Goal: Task Accomplishment & Management: Manage account settings

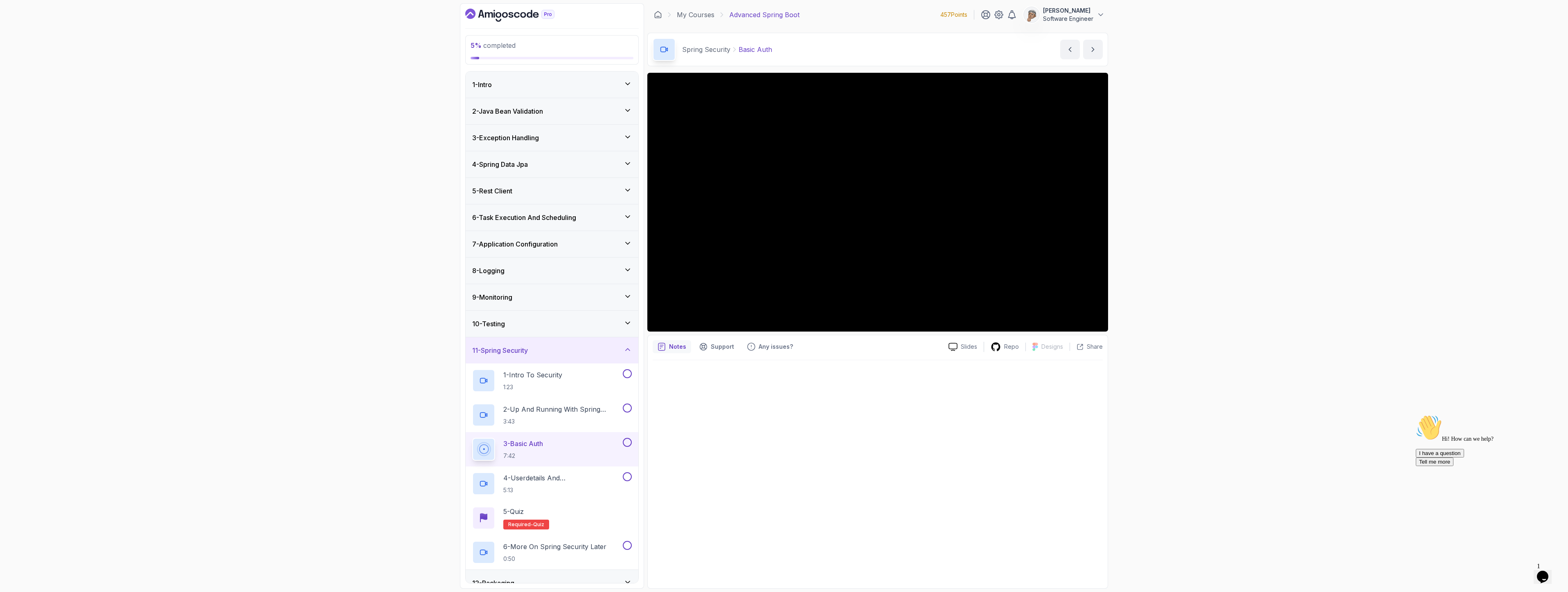
click at [528, 354] on h3 "11 - Spring Security" at bounding box center [499, 351] width 55 height 10
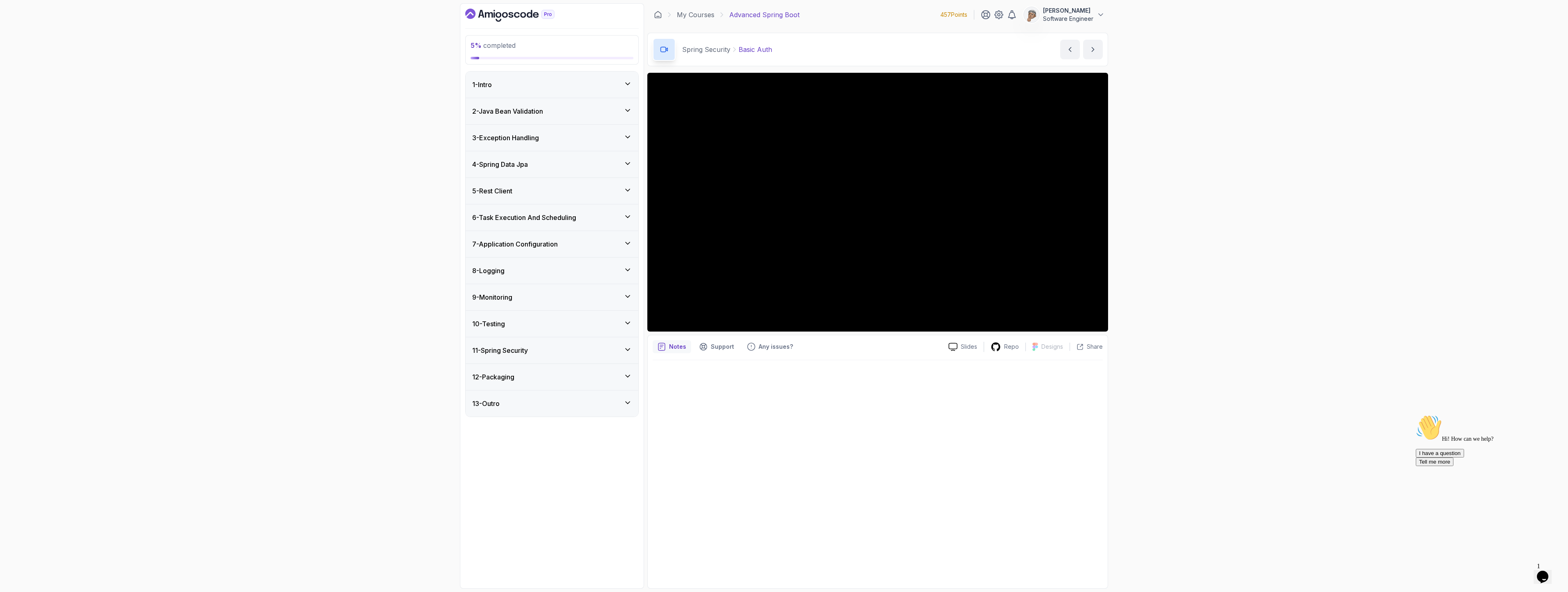
click at [501, 296] on h3 "9 - Monitoring" at bounding box center [491, 297] width 40 height 10
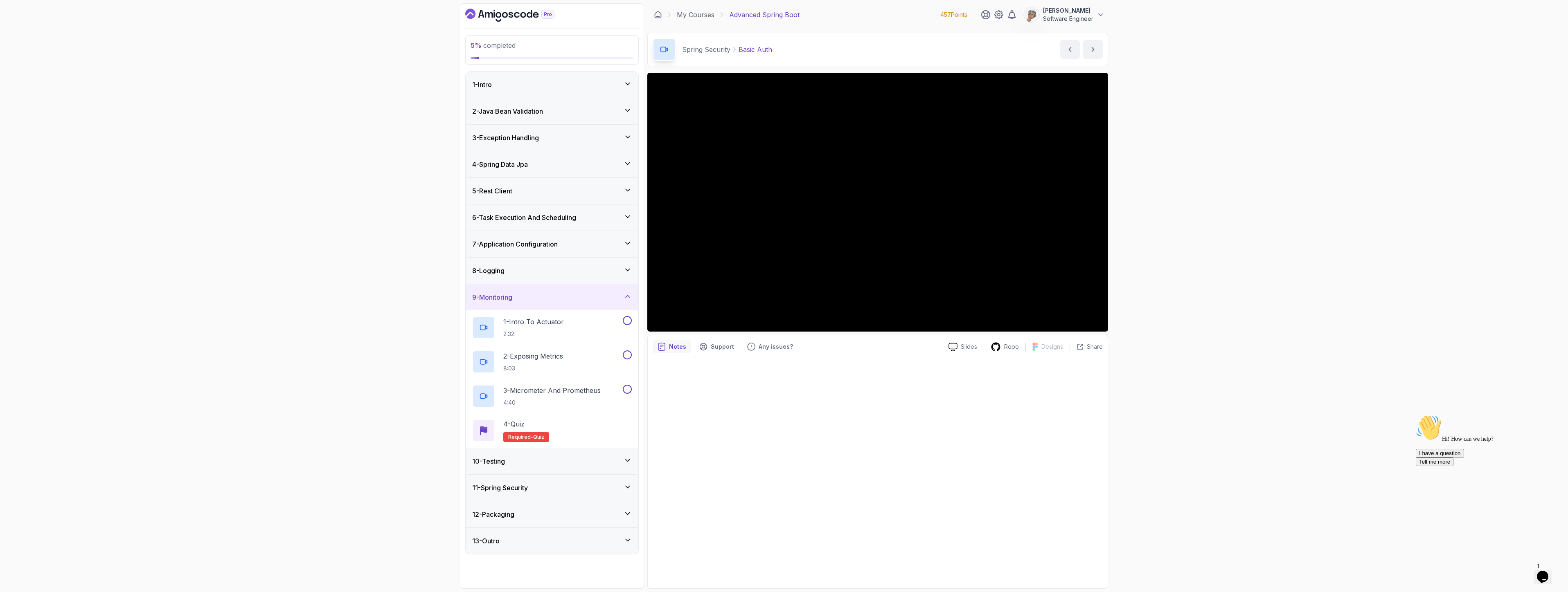
click at [500, 268] on h3 "8 - Logging" at bounding box center [487, 270] width 32 height 10
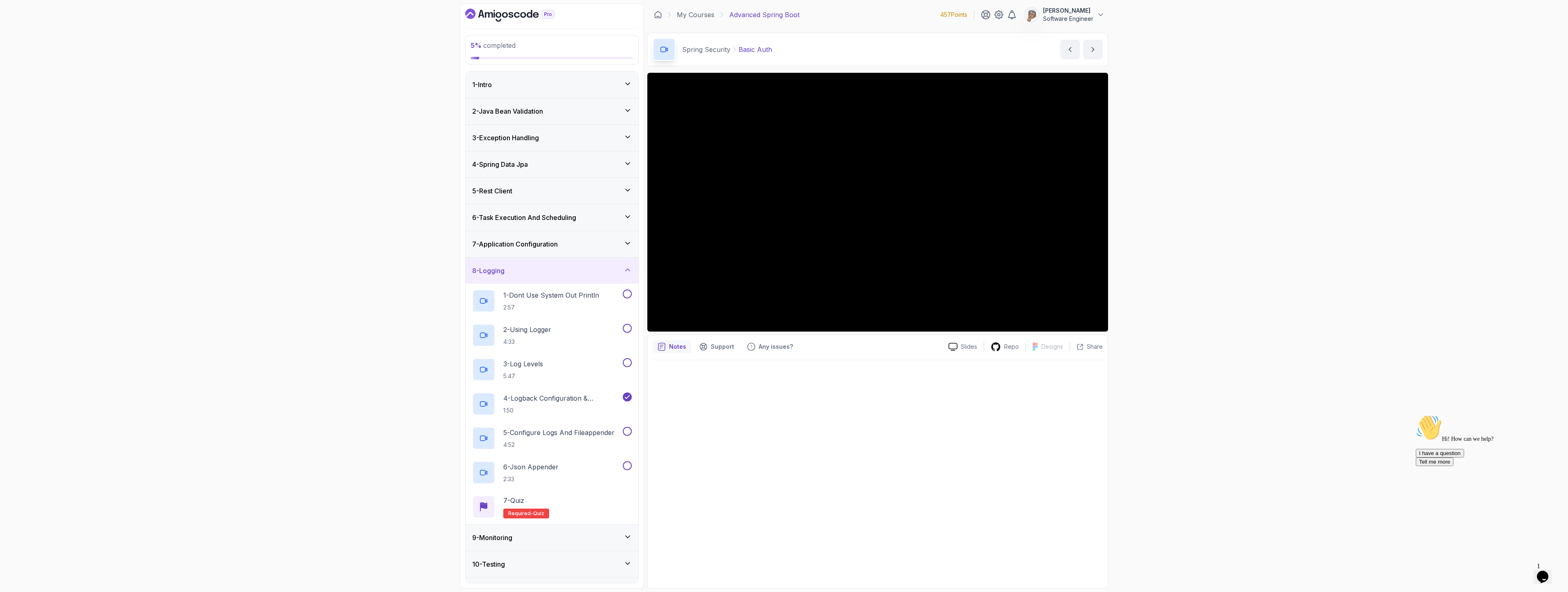
click at [499, 243] on h3 "7 - Application Configuration" at bounding box center [515, 244] width 85 height 10
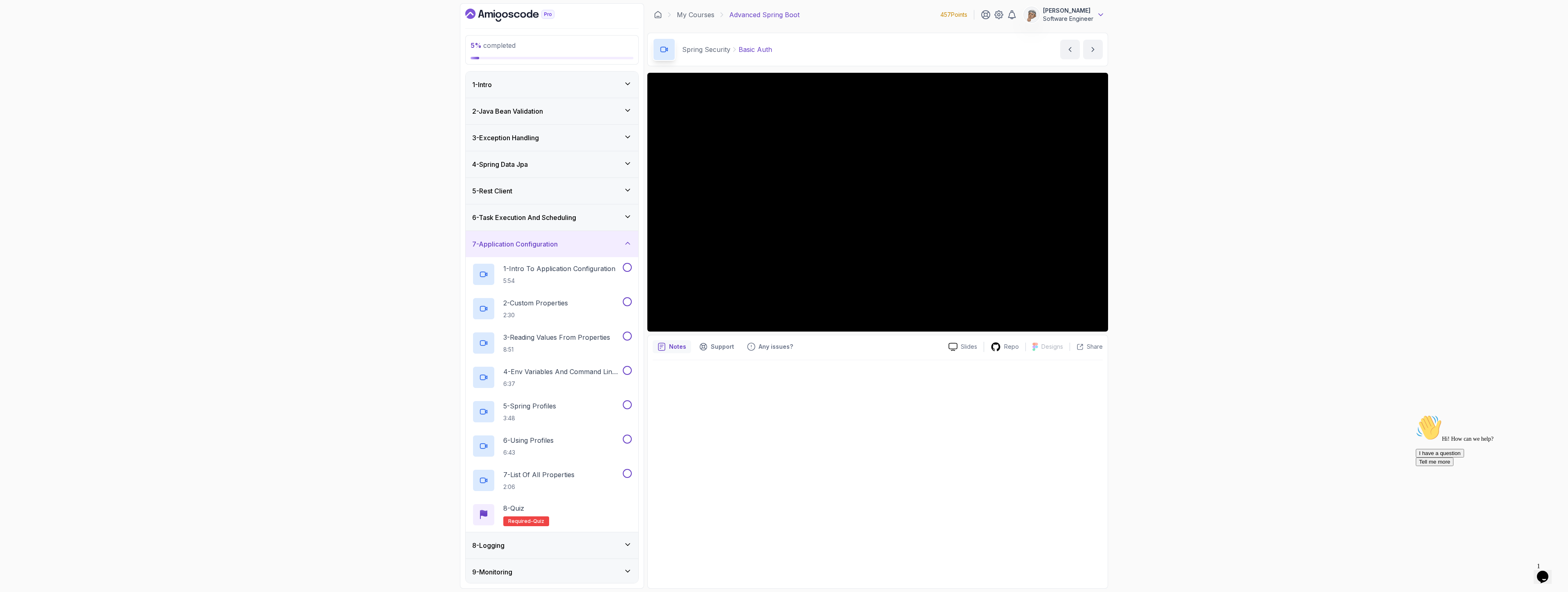
click at [1099, 14] on icon at bounding box center [1101, 15] width 8 height 8
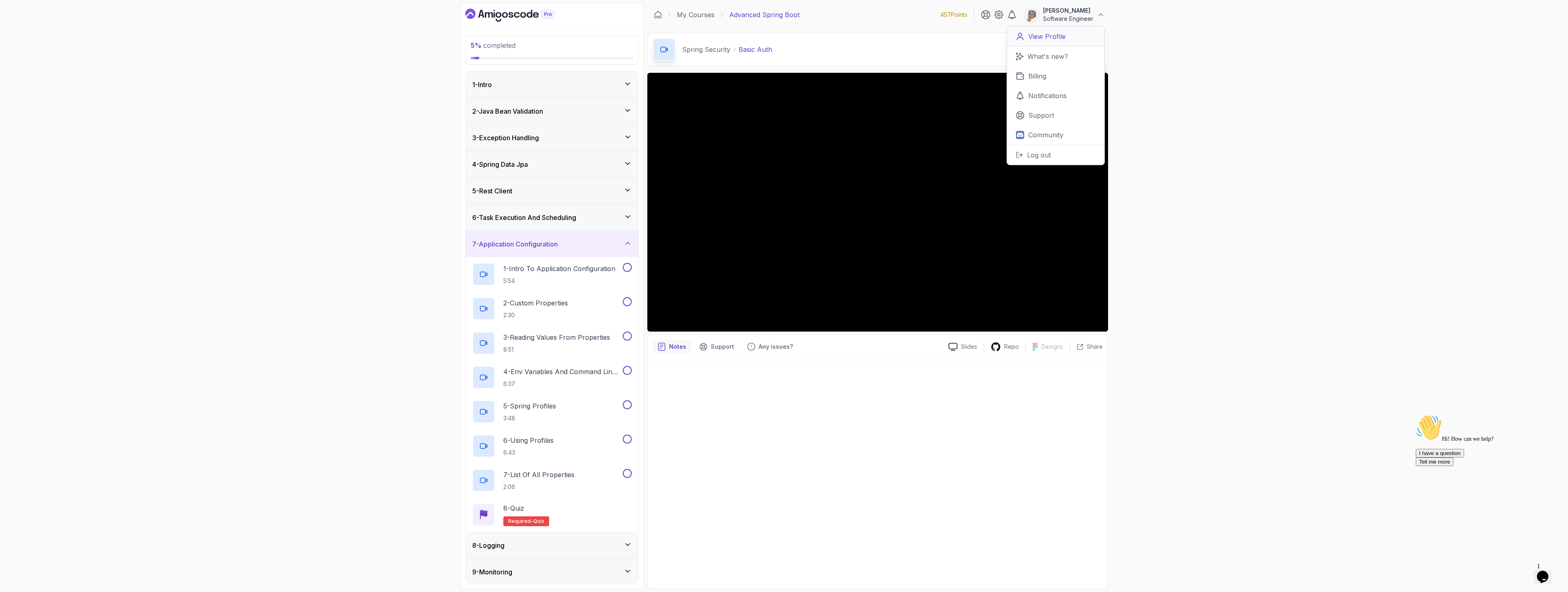
click at [1038, 35] on p "View Profile" at bounding box center [1047, 37] width 37 height 10
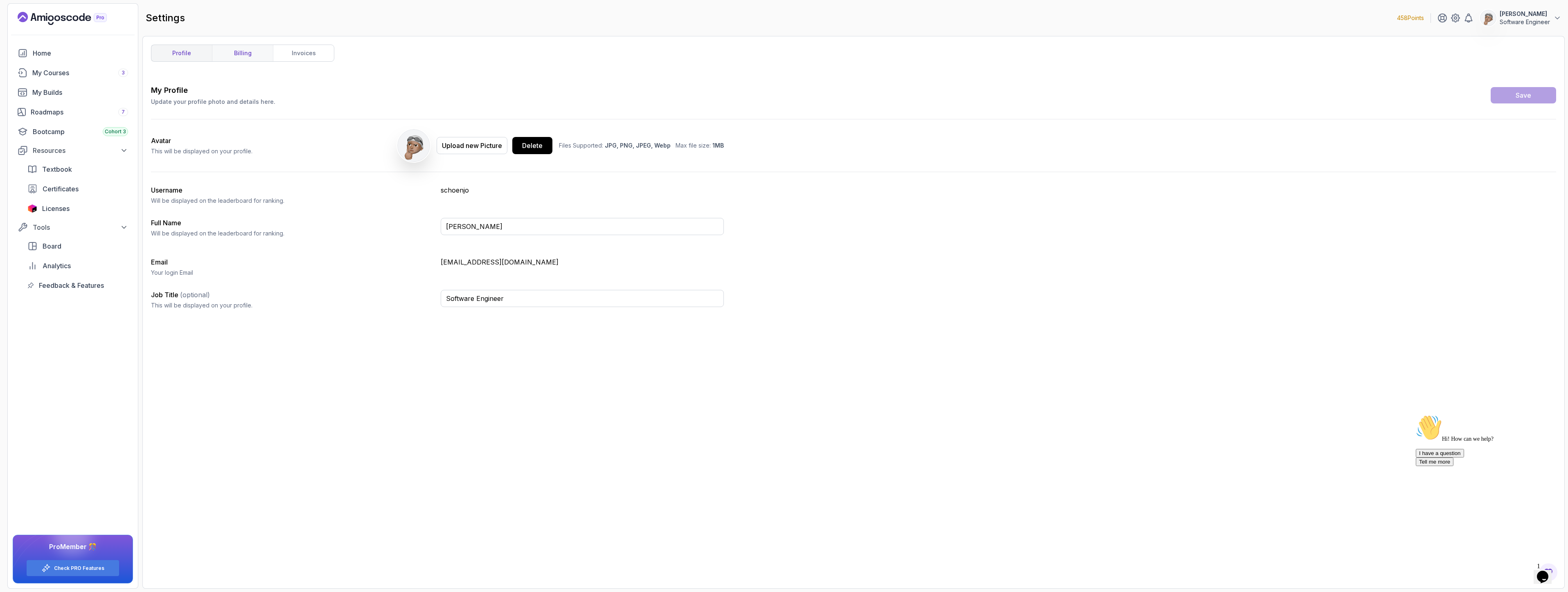
click at [239, 53] on link "billing" at bounding box center [242, 52] width 61 height 16
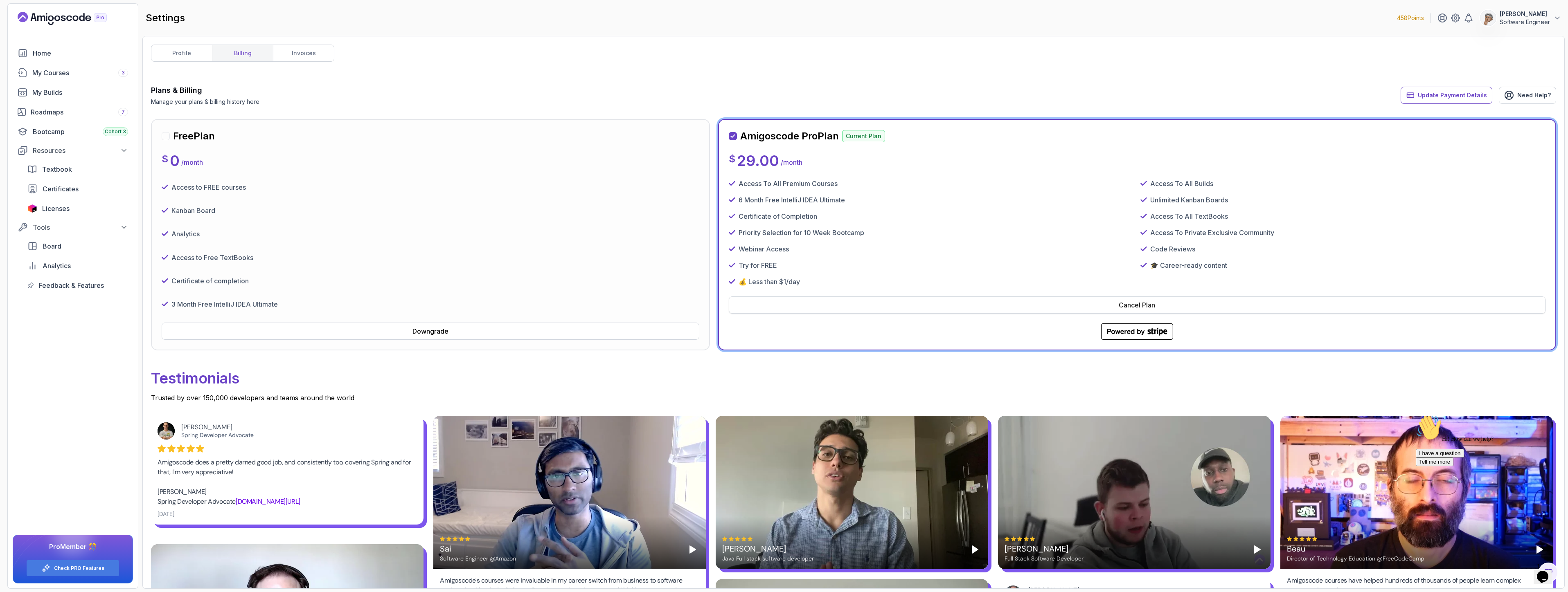
click at [1146, 303] on div "Cancel Plan" at bounding box center [1138, 305] width 37 height 10
